Goal: Navigation & Orientation: Find specific page/section

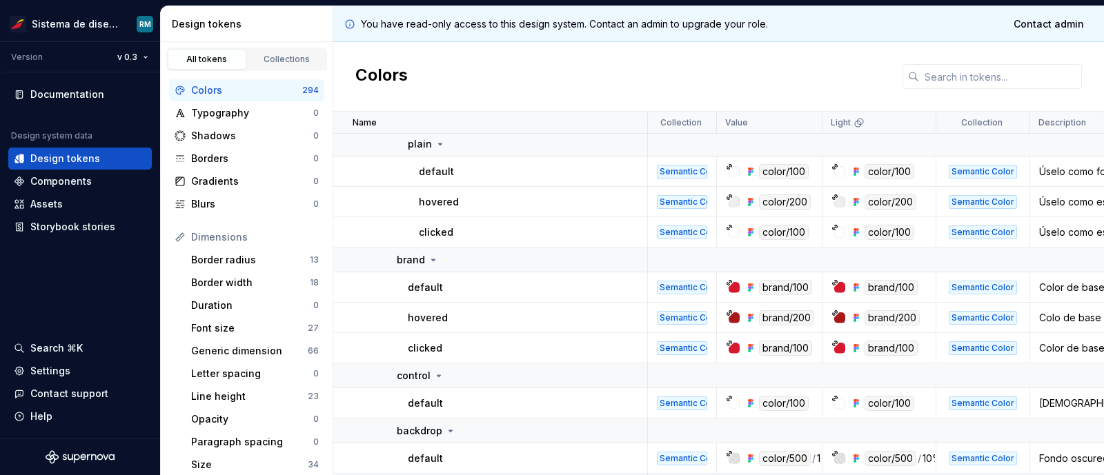
scroll to position [1091, 0]
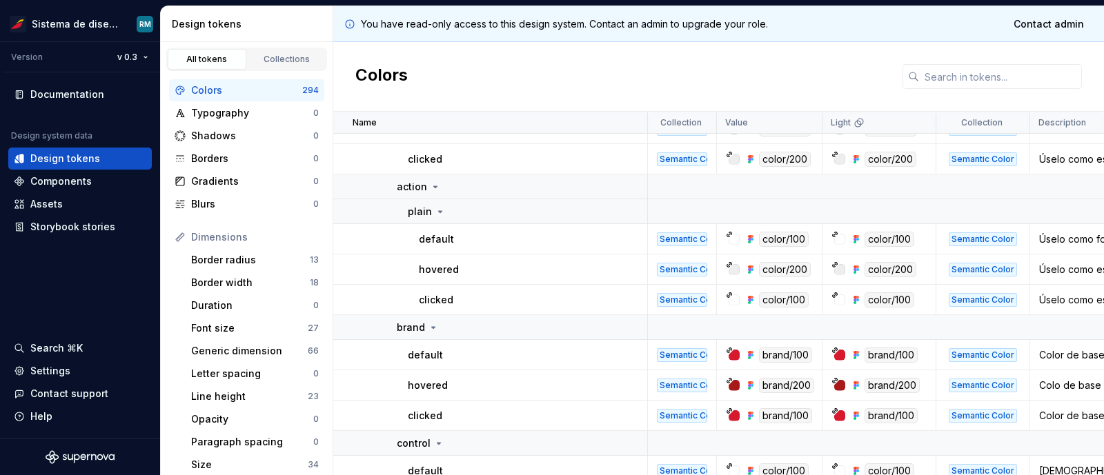
click at [450, 243] on p "default" at bounding box center [436, 240] width 35 height 14
click at [444, 239] on p "default" at bounding box center [436, 240] width 35 height 14
click at [429, 241] on p "default" at bounding box center [436, 240] width 35 height 14
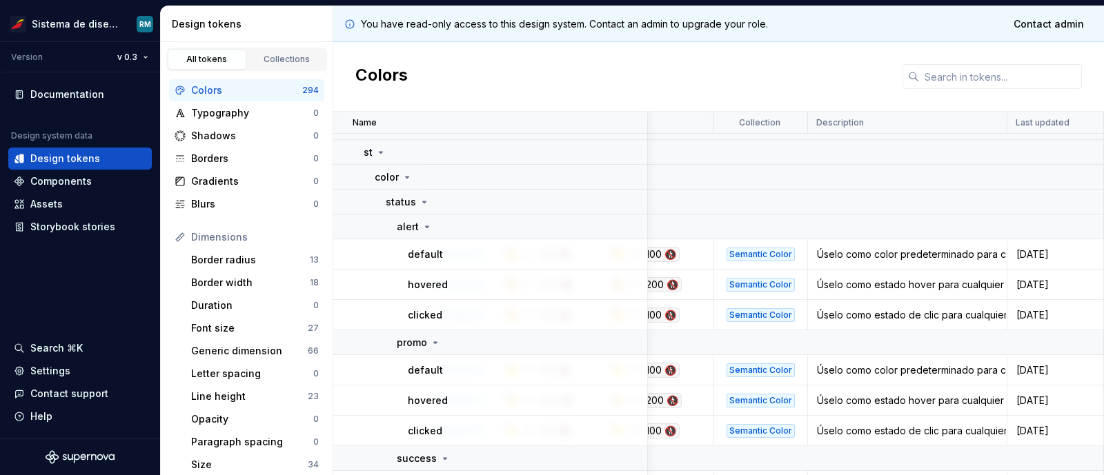
scroll to position [32, 224]
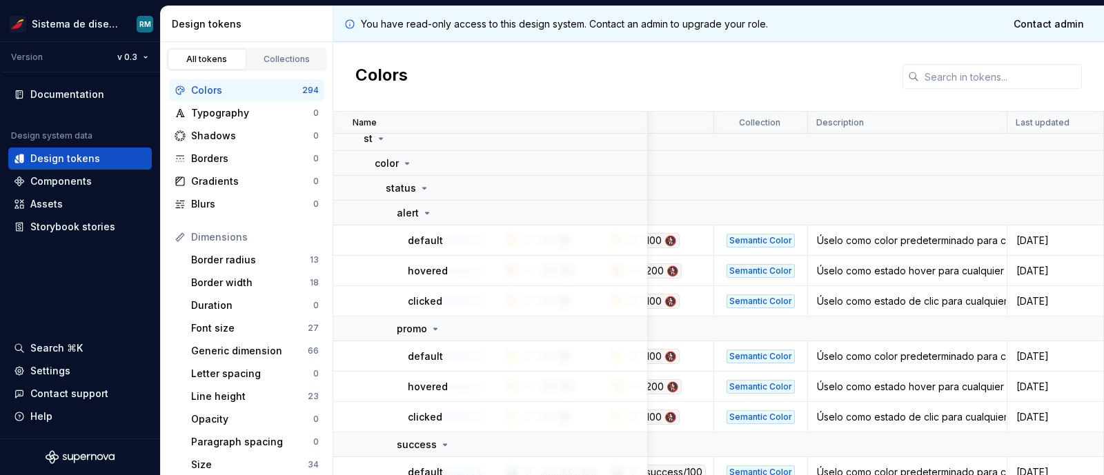
click at [972, 242] on div "Úselo como color predeterminado para cualquier elemento que comunique precaució…" at bounding box center [907, 241] width 197 height 14
click at [834, 252] on td "Úselo como color predeterminado para cualquier elemento que comunique precaució…" at bounding box center [907, 241] width 199 height 30
drag, startPoint x: 816, startPoint y: 241, endPoint x: 1006, endPoint y: 237, distance: 190.5
click at [1006, 237] on tr "default Semantic Color 100 🚷 100 🚷 Semantic Color Úselo como color predetermina…" at bounding box center [607, 241] width 993 height 30
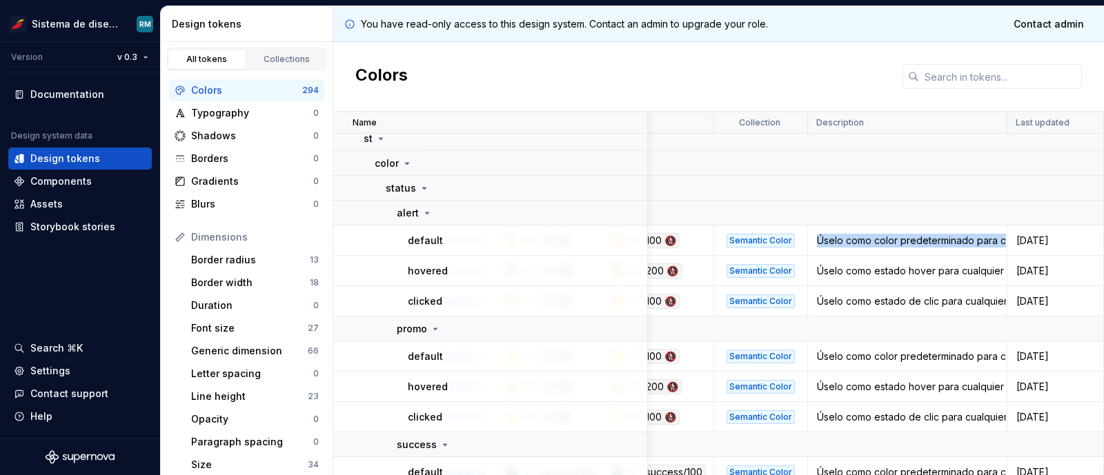
copy div "Úselo como color predeterminado para cualquier elemento que comunique precaució…"
click at [739, 88] on div "Colors" at bounding box center [718, 77] width 771 height 70
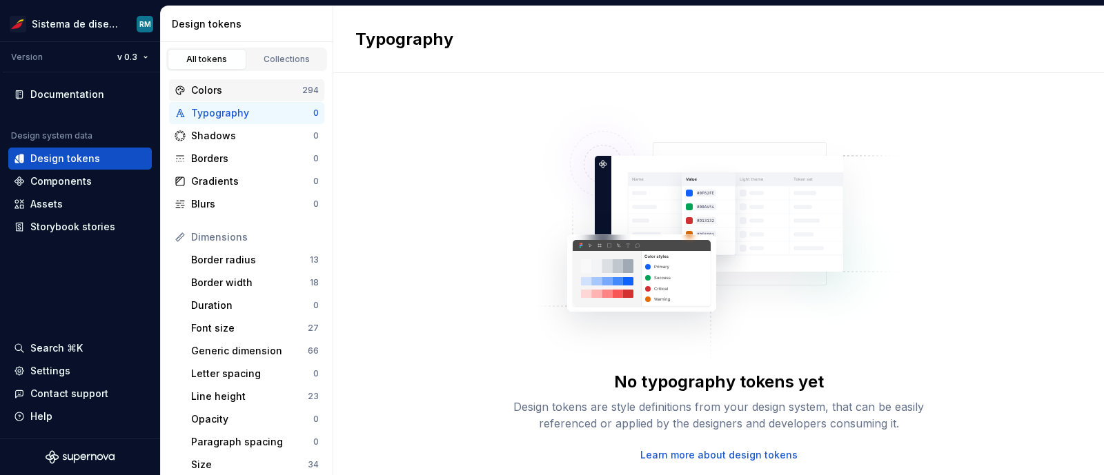
click at [224, 88] on div "Colors" at bounding box center [246, 91] width 111 height 14
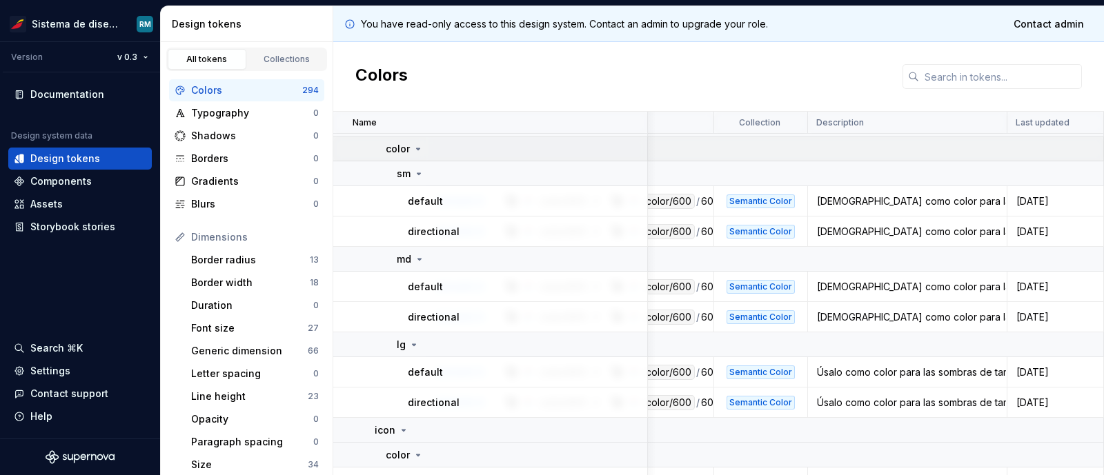
scroll to position [2639, 0]
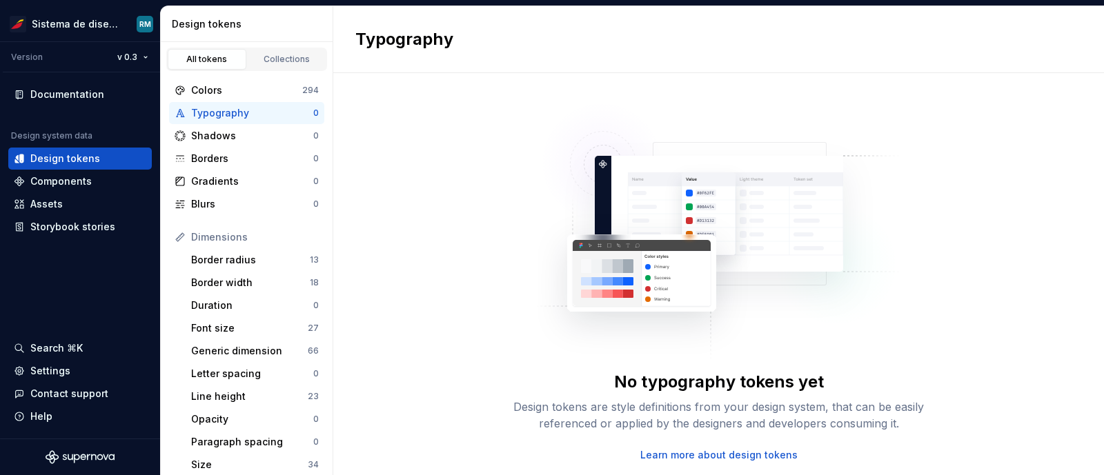
click at [208, 110] on div "Typography" at bounding box center [252, 113] width 122 height 14
click at [270, 93] on div "Colors" at bounding box center [246, 91] width 111 height 14
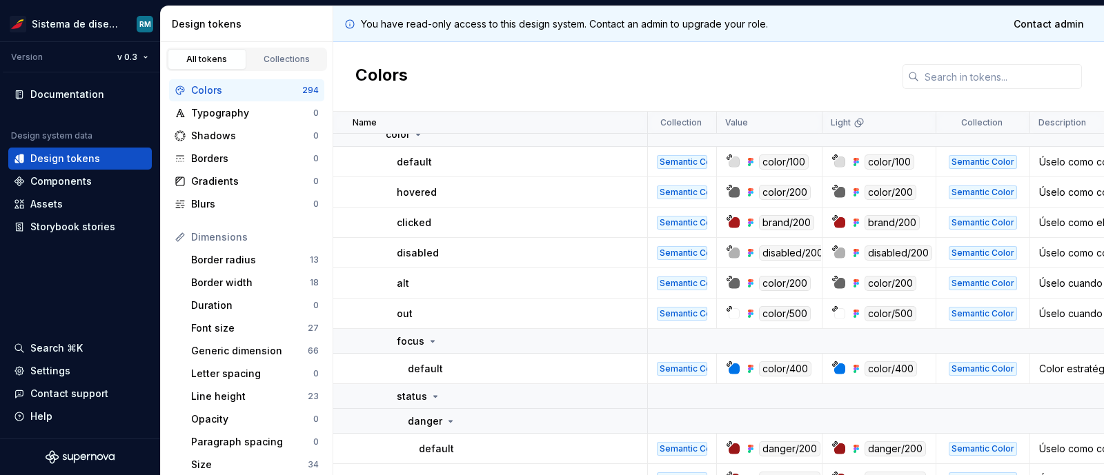
scroll to position [1536, 0]
click at [64, 204] on div "Assets" at bounding box center [80, 204] width 133 height 14
